Goal: Information Seeking & Learning: Stay updated

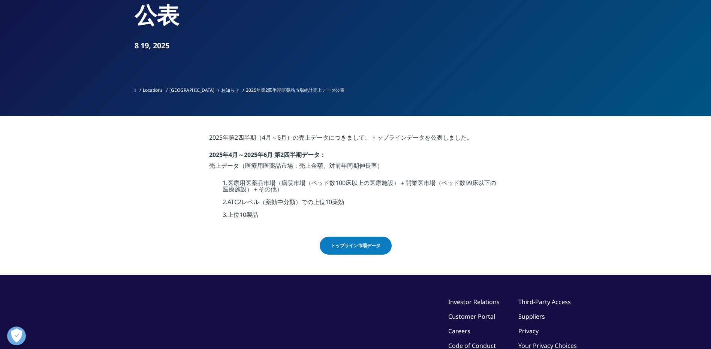
click at [221, 90] on link "お知らせ" at bounding box center [230, 90] width 18 height 6
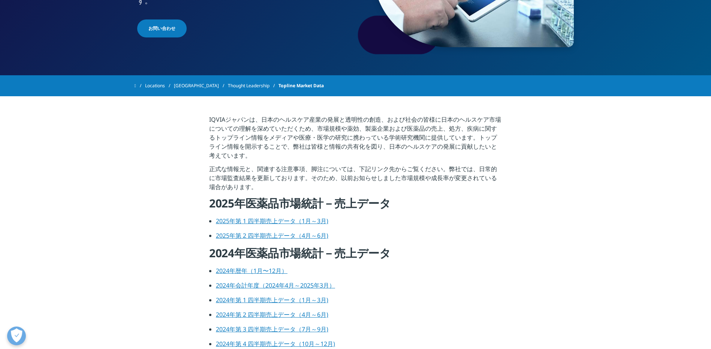
scroll to position [225, 0]
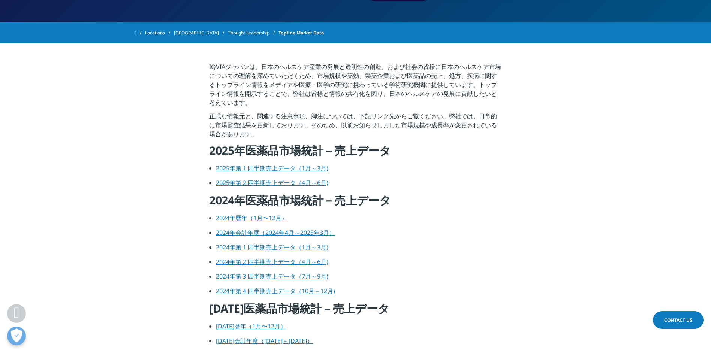
click at [272, 235] on link "2024年会計年度（2024年4月～2025年3月）" at bounding box center [275, 233] width 119 height 8
